Goal: Task Accomplishment & Management: Complete application form

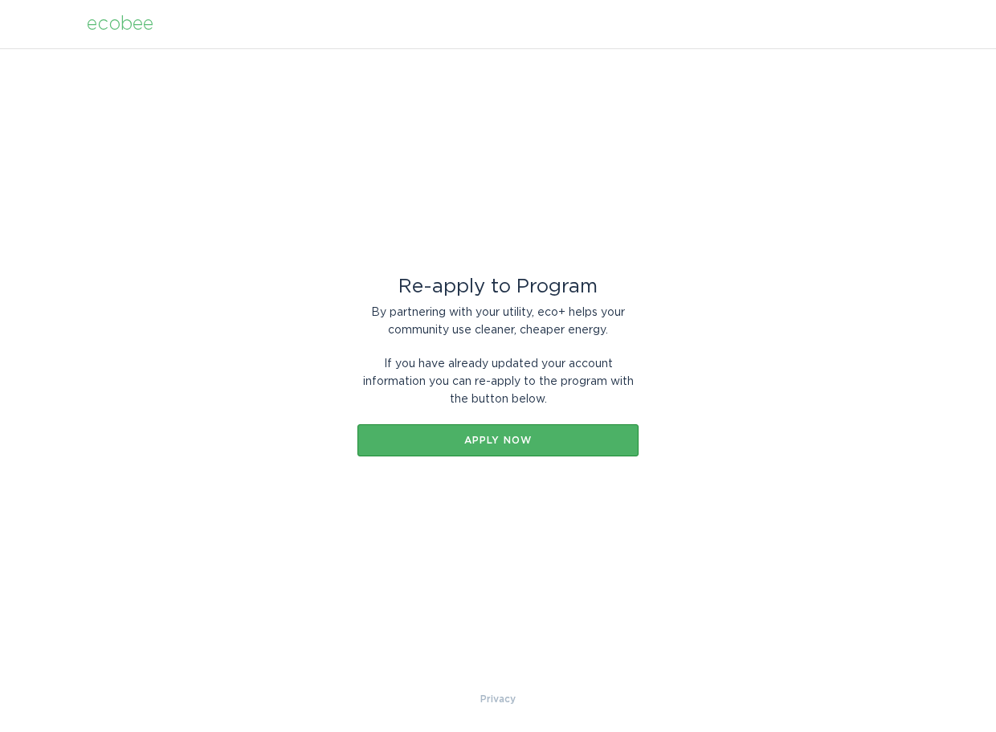
click at [468, 444] on div "Apply now" at bounding box center [497, 440] width 265 height 10
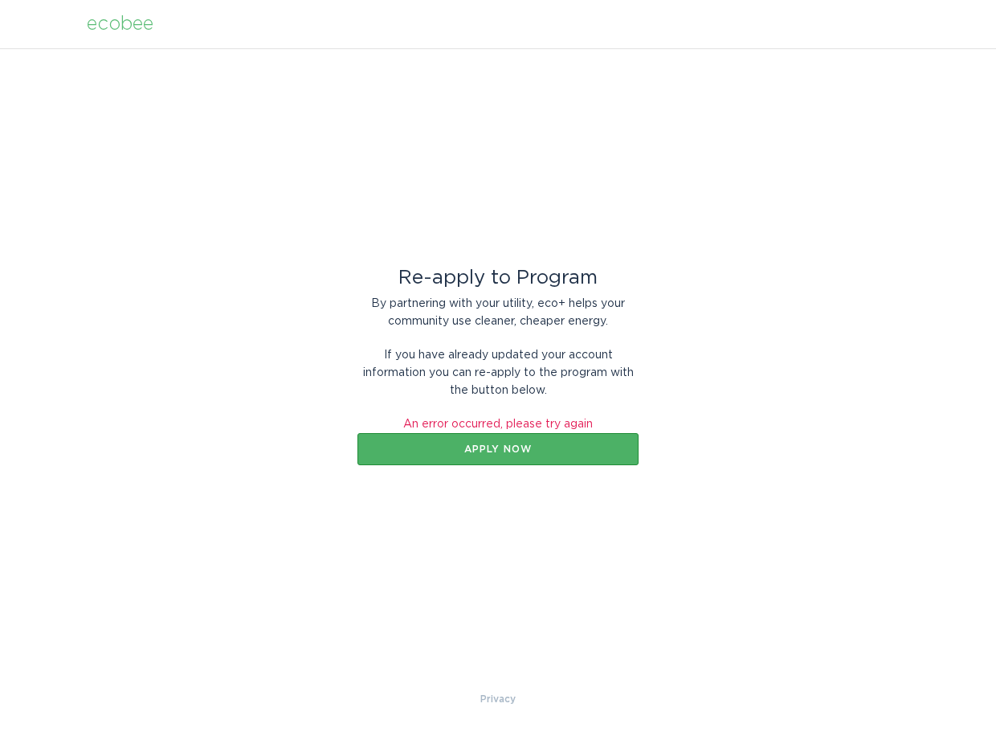
click at [556, 449] on div "Apply now" at bounding box center [497, 449] width 265 height 10
click at [95, 35] on header "ecobee" at bounding box center [498, 24] width 822 height 48
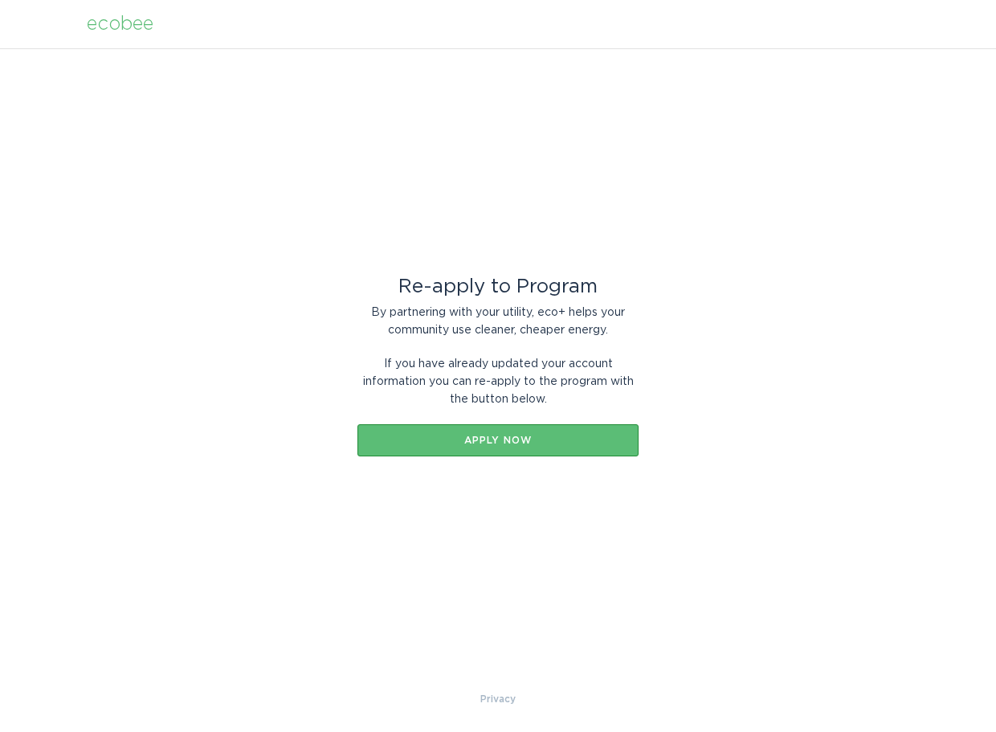
click at [438, 419] on div "Re-apply to Program By partnering with your utility, eco+ helps your community …" at bounding box center [497, 367] width 281 height 178
click at [438, 441] on div "Apply now" at bounding box center [497, 440] width 265 height 10
